Goal: Use online tool/utility: Utilize a website feature to perform a specific function

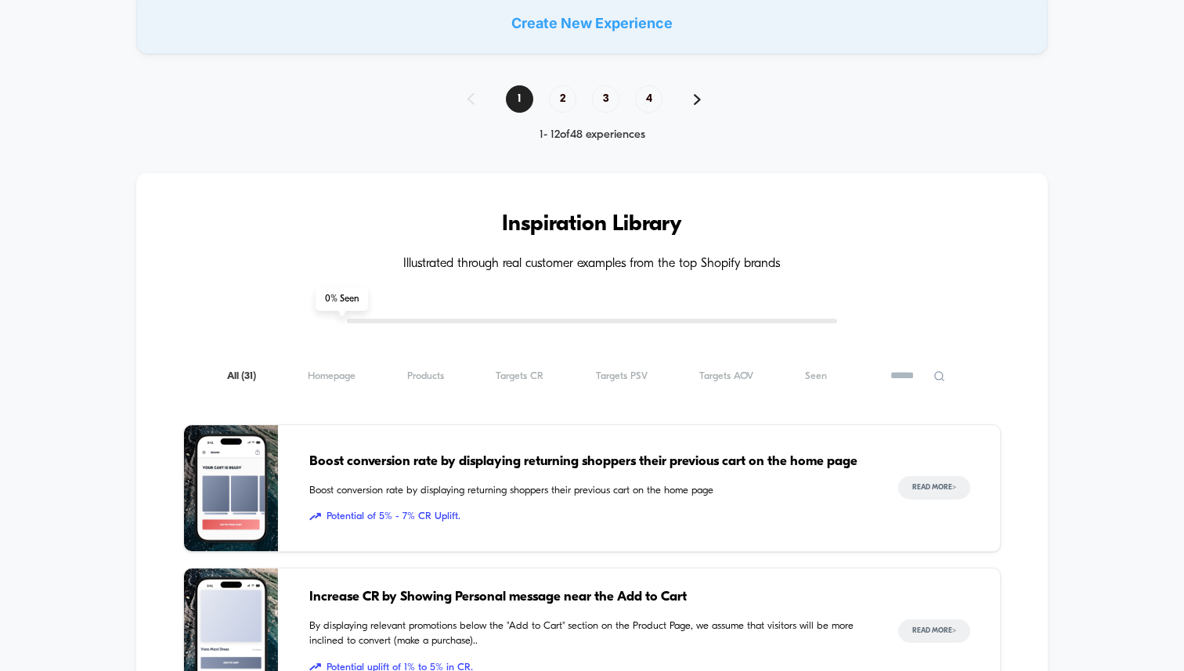
scroll to position [1165, 0]
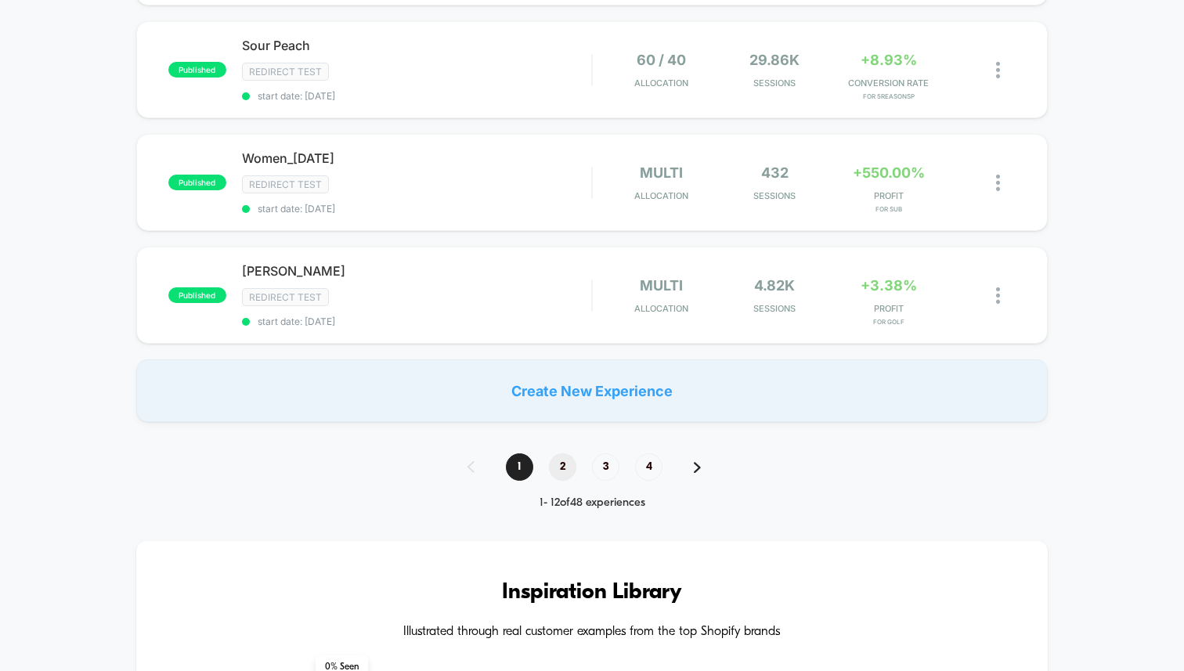
click at [557, 465] on span "2" at bounding box center [562, 467] width 27 height 27
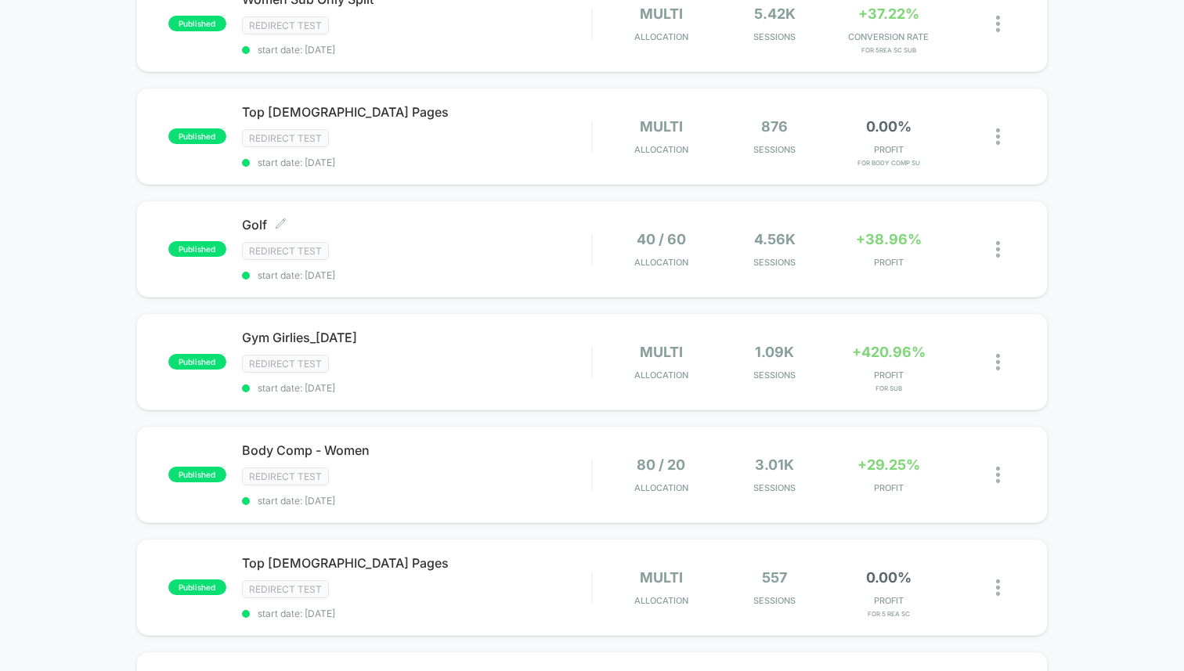
scroll to position [530, 0]
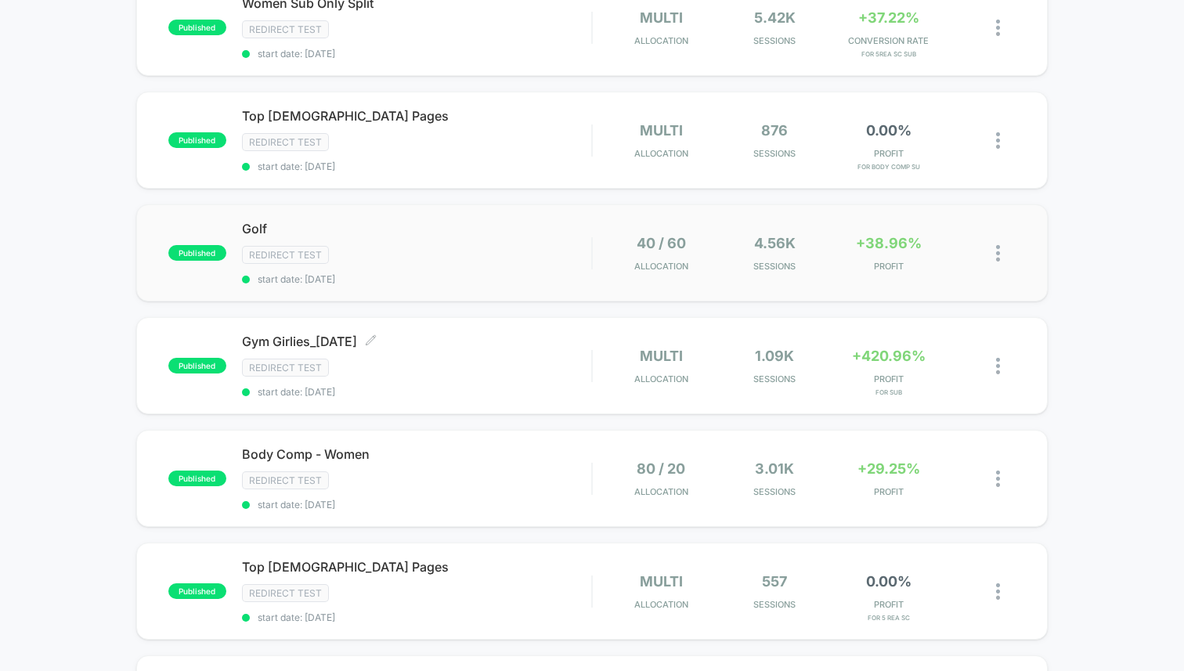
click at [358, 246] on div "Redirect Test" at bounding box center [416, 255] width 349 height 18
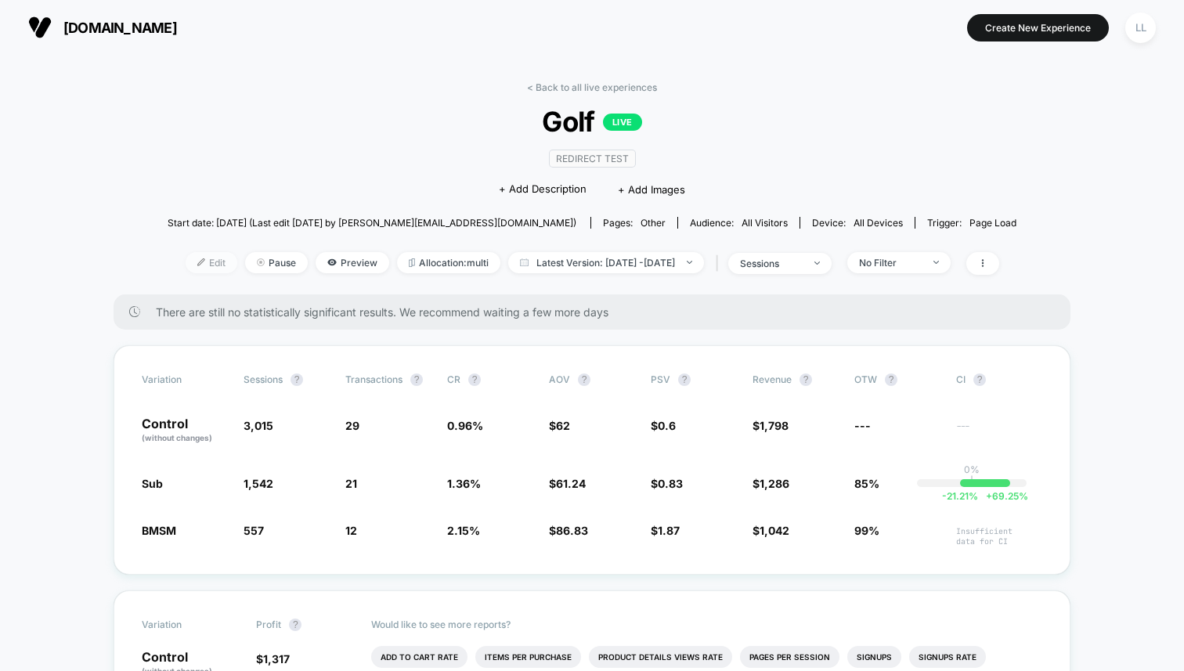
click at [197, 258] on span "Edit" at bounding box center [212, 262] width 52 height 21
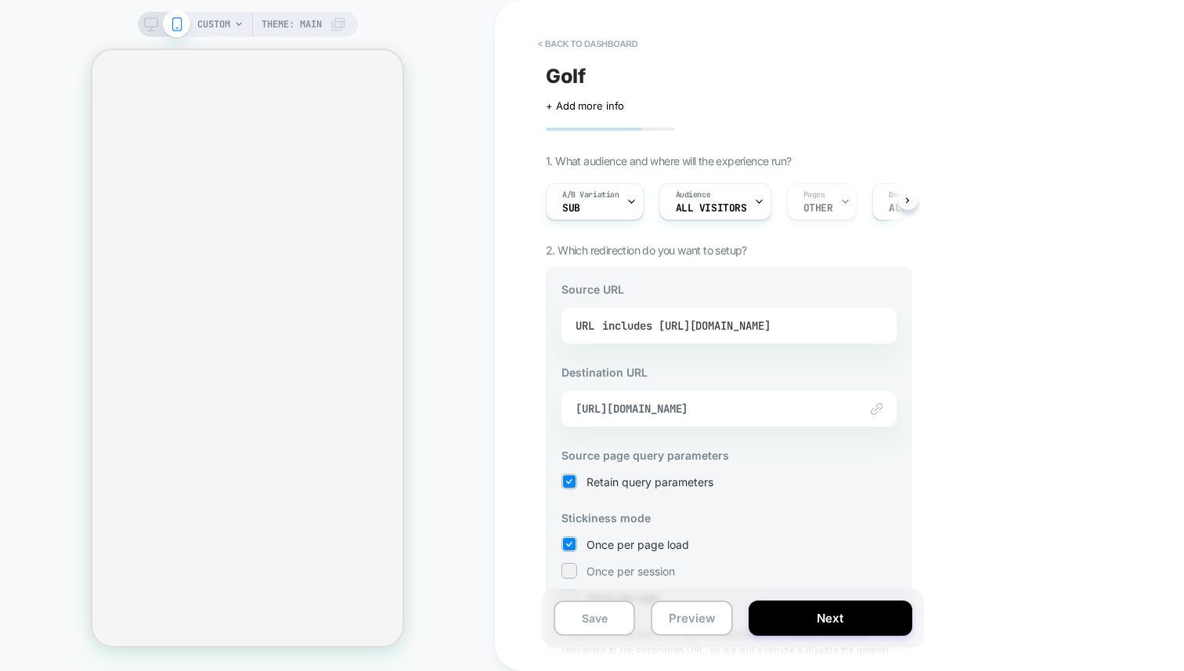
click at [768, 327] on div "includes [URL][DOMAIN_NAME]" at bounding box center [686, 325] width 168 height 23
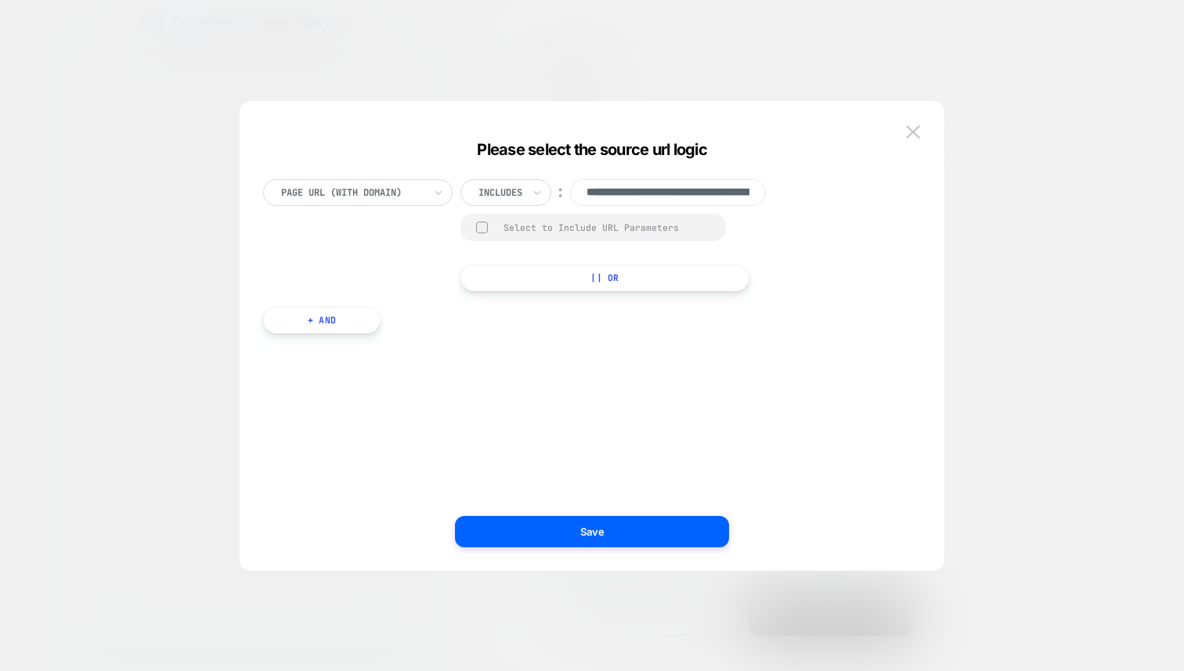
scroll to position [0, 127]
click at [344, 323] on button "+ And" at bounding box center [321, 320] width 117 height 27
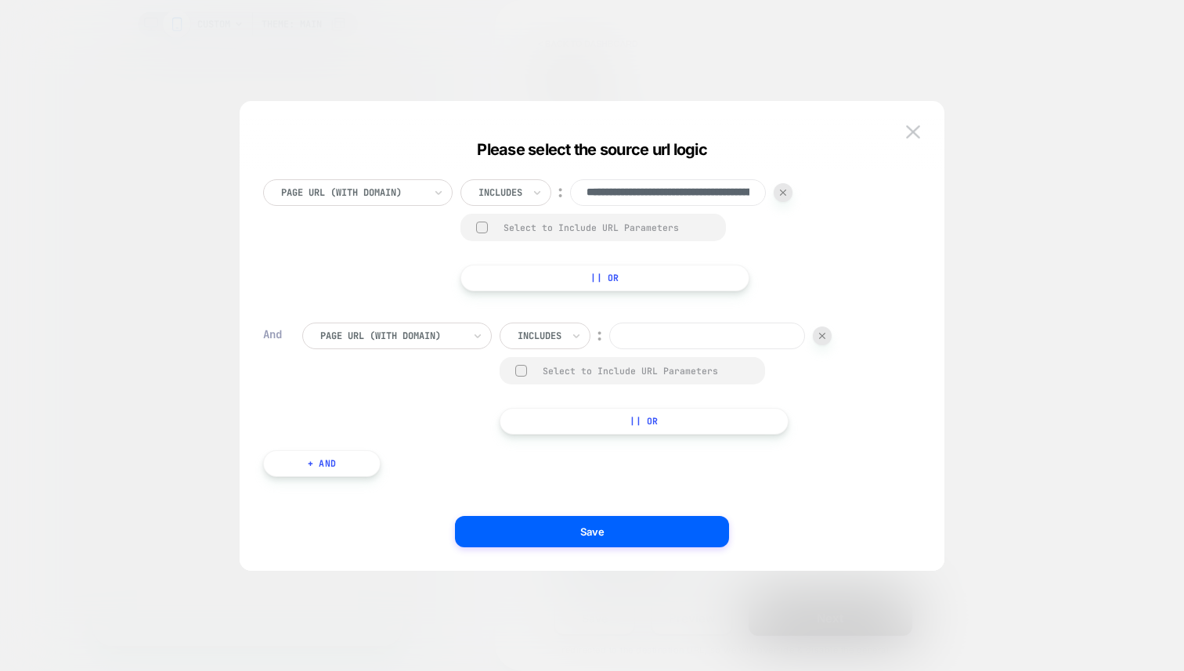
click at [547, 343] on div "Includes" at bounding box center [539, 335] width 47 height 17
click at [547, 342] on div at bounding box center [540, 336] width 44 height 14
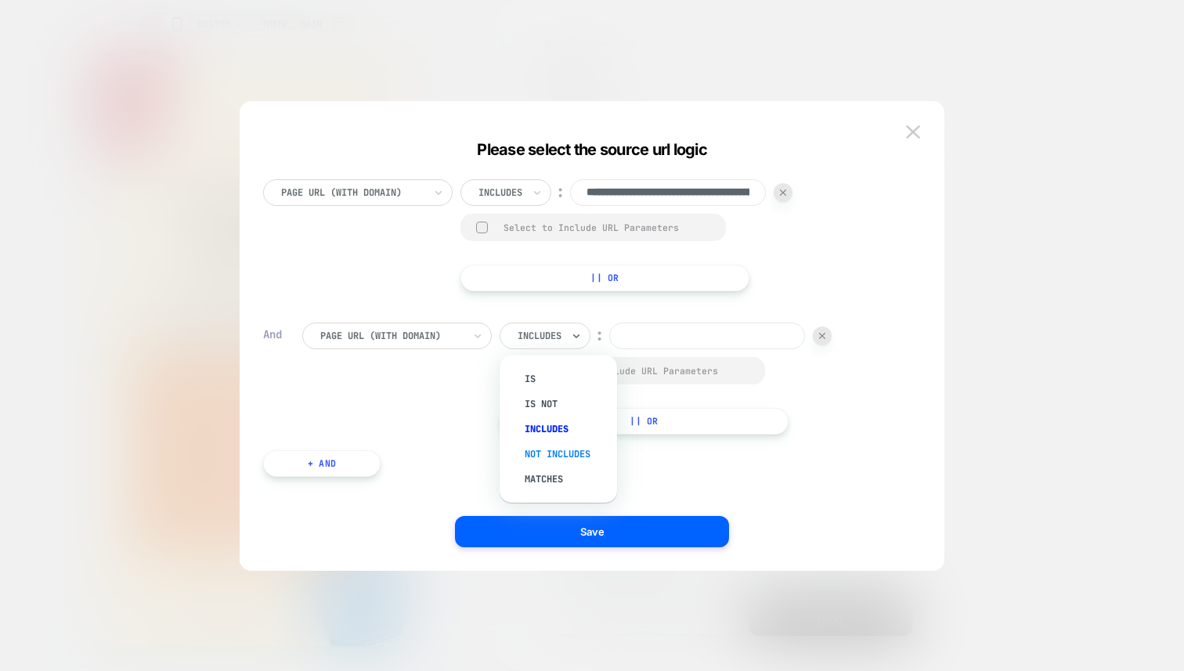
click at [545, 450] on div "Not includes" at bounding box center [566, 454] width 102 height 25
click at [716, 334] on input at bounding box center [729, 336] width 196 height 27
type input "**********"
click at [898, 486] on div "**********" at bounding box center [584, 352] width 658 height 392
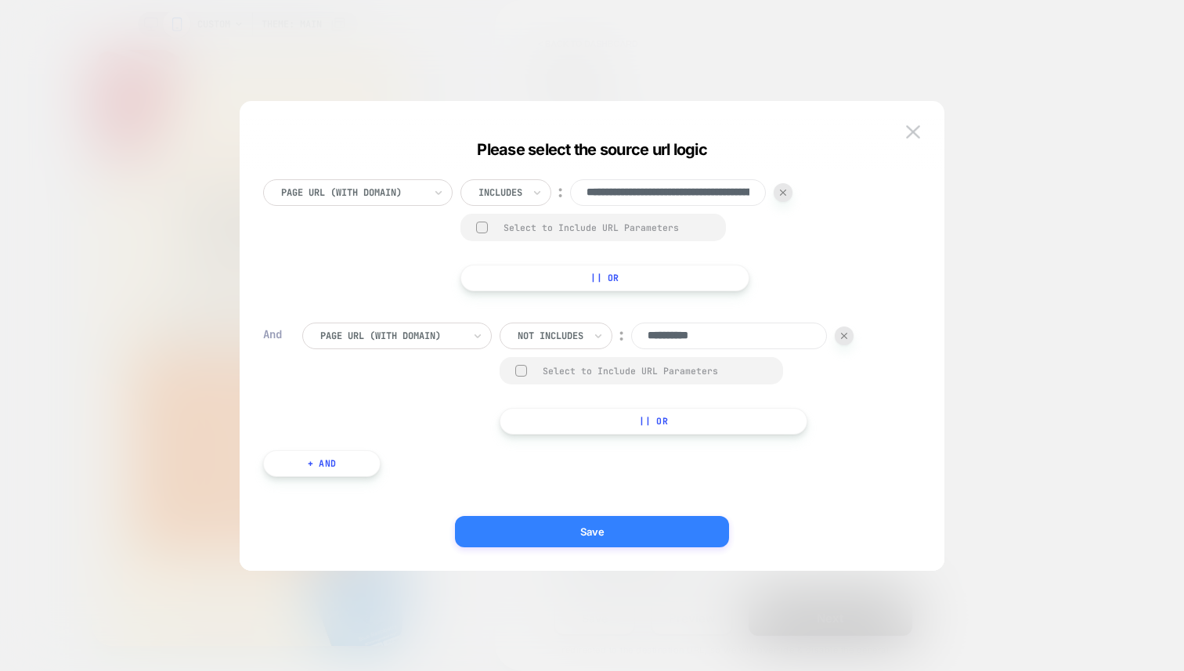
click at [645, 536] on button "Save" at bounding box center [592, 531] width 274 height 31
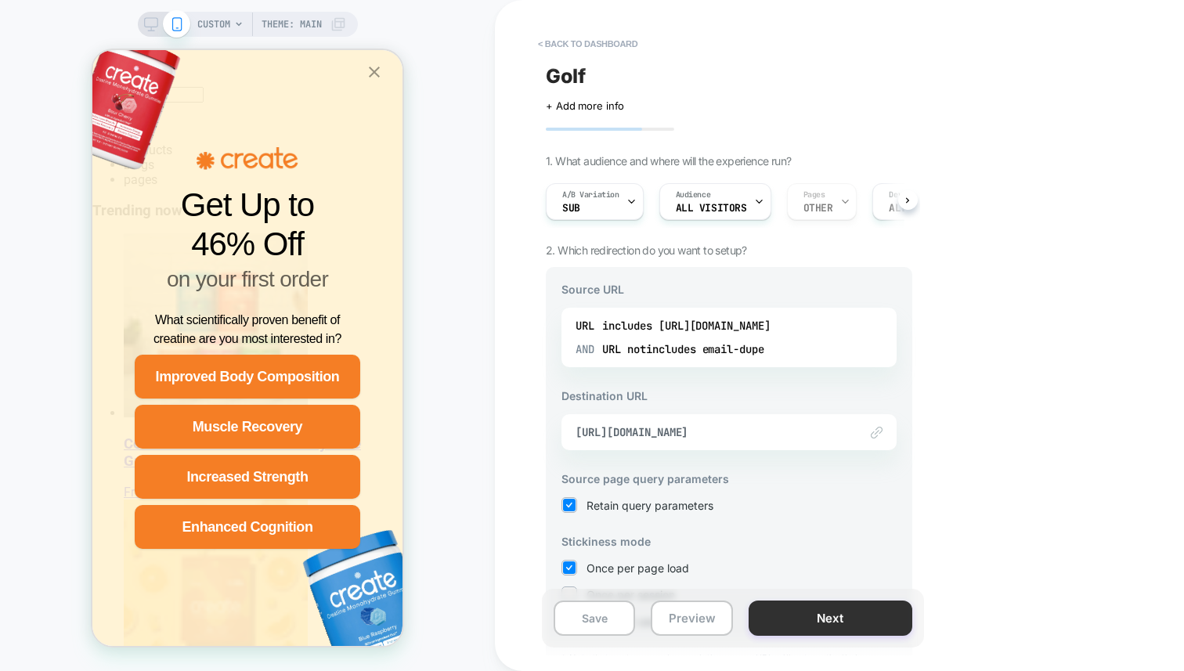
click at [851, 619] on button "Next" at bounding box center [831, 618] width 164 height 35
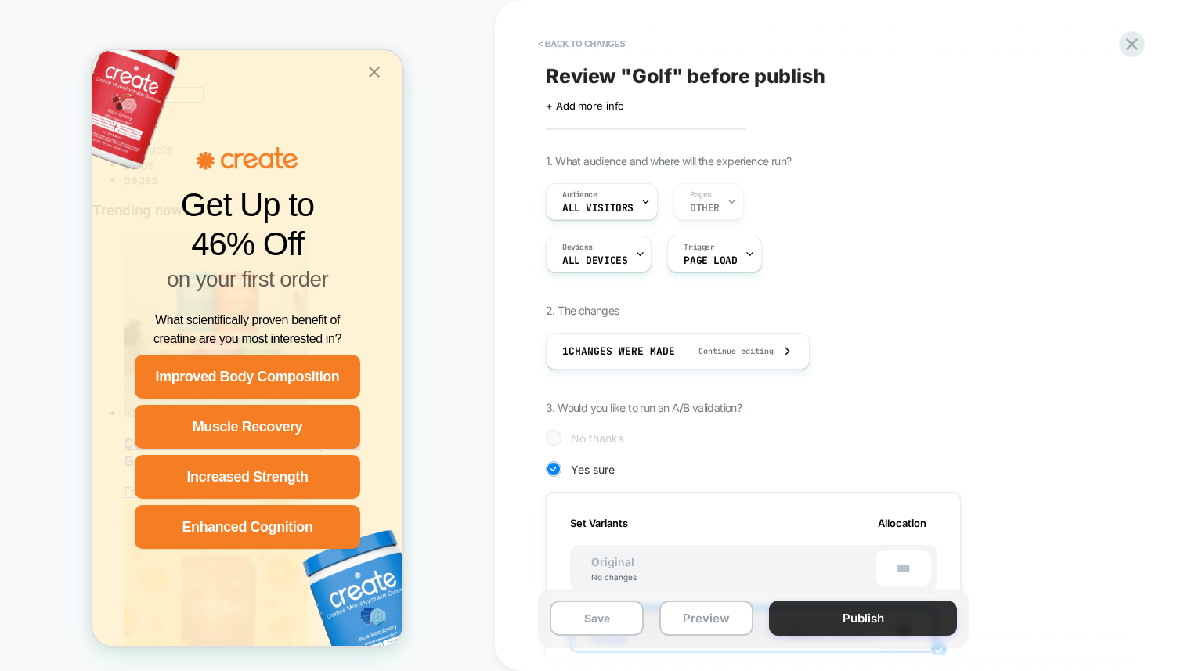
click at [849, 616] on button "Publish" at bounding box center [863, 618] width 188 height 35
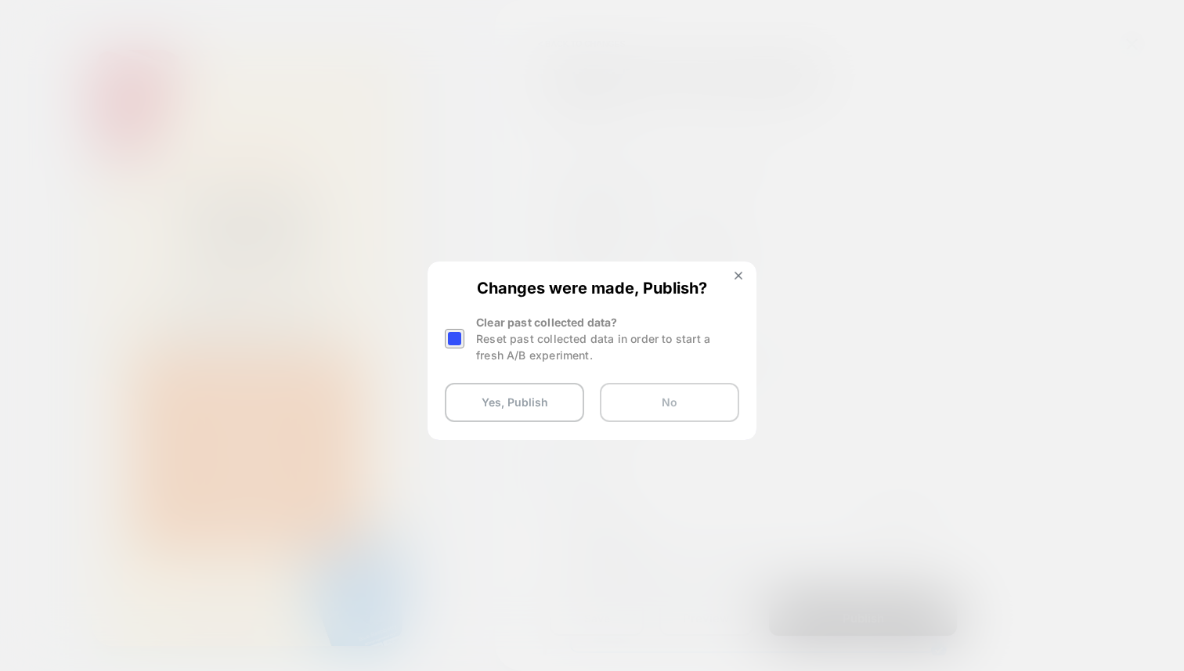
click at [682, 410] on button "No" at bounding box center [669, 402] width 139 height 39
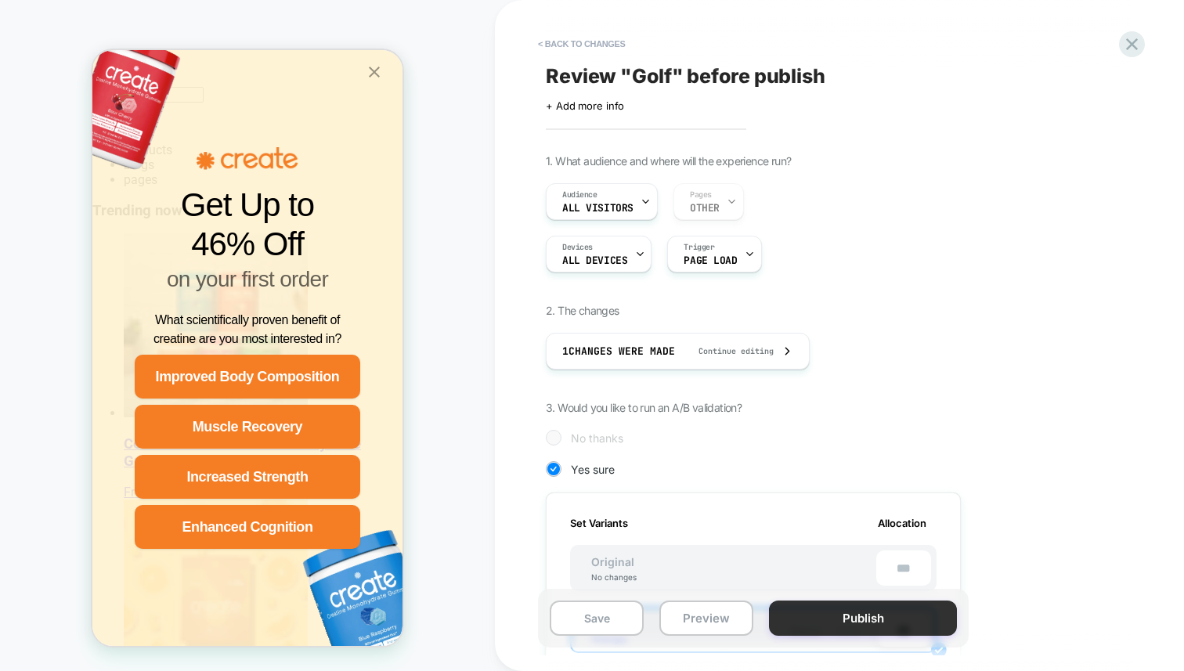
click at [837, 616] on button "Publish" at bounding box center [863, 618] width 188 height 35
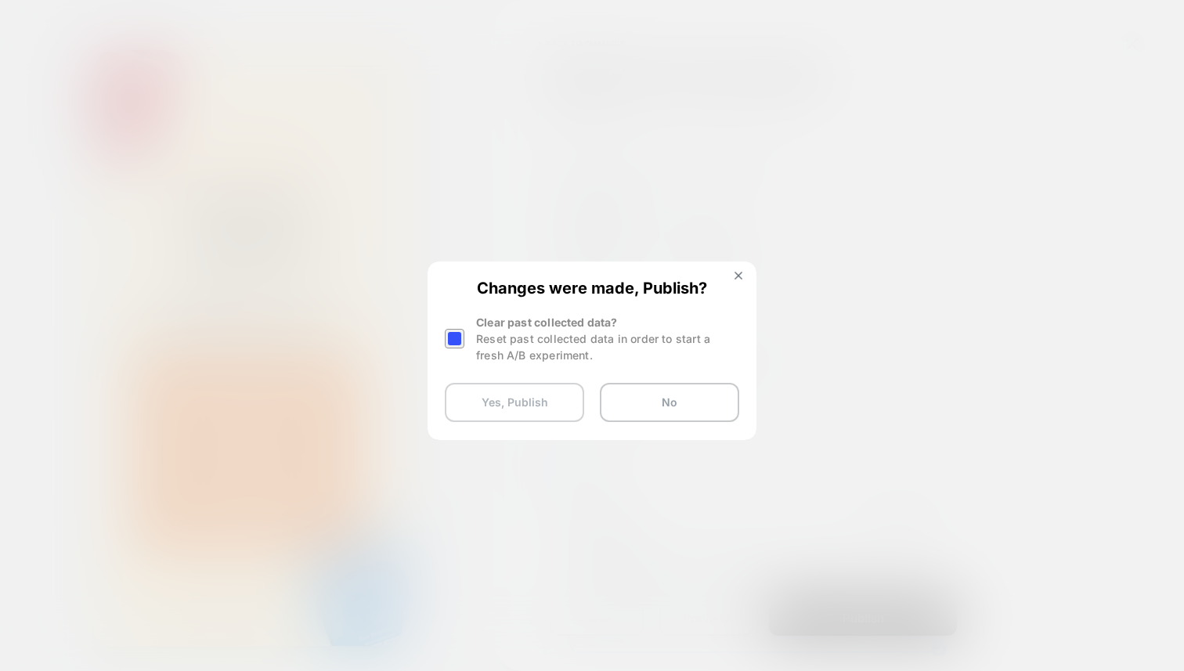
click at [567, 396] on button "Yes, Publish" at bounding box center [514, 402] width 139 height 39
